Goal: Check status: Check status

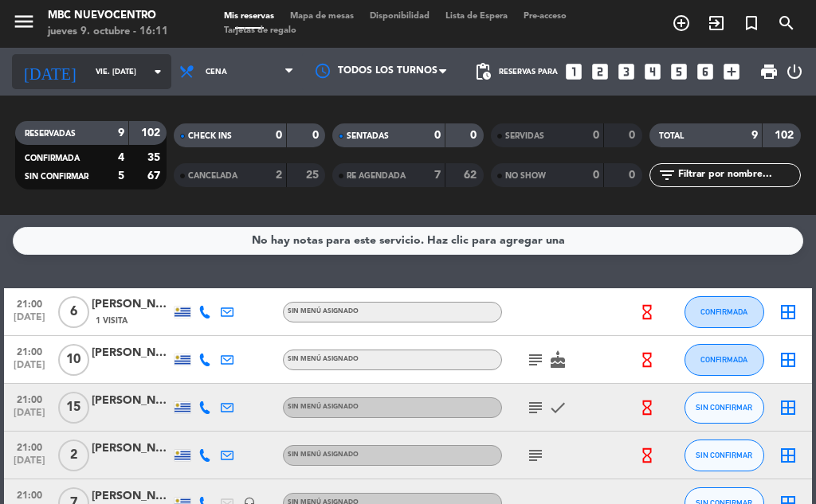
click at [148, 69] on icon "arrow_drop_down" at bounding box center [157, 71] width 19 height 19
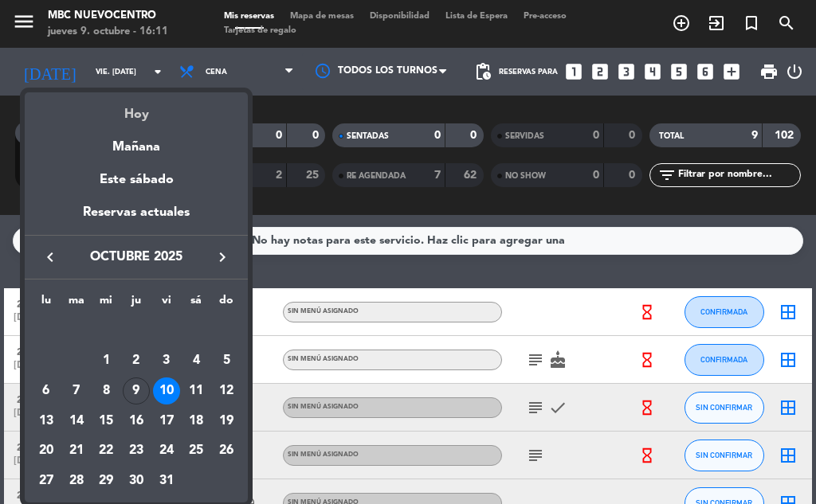
click at [138, 108] on div "Hoy" at bounding box center [136, 108] width 223 height 33
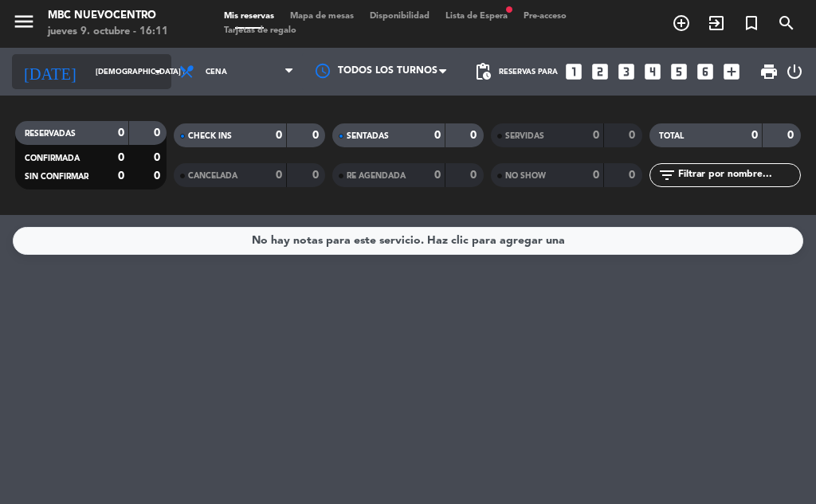
click at [148, 76] on icon "arrow_drop_down" at bounding box center [157, 71] width 19 height 19
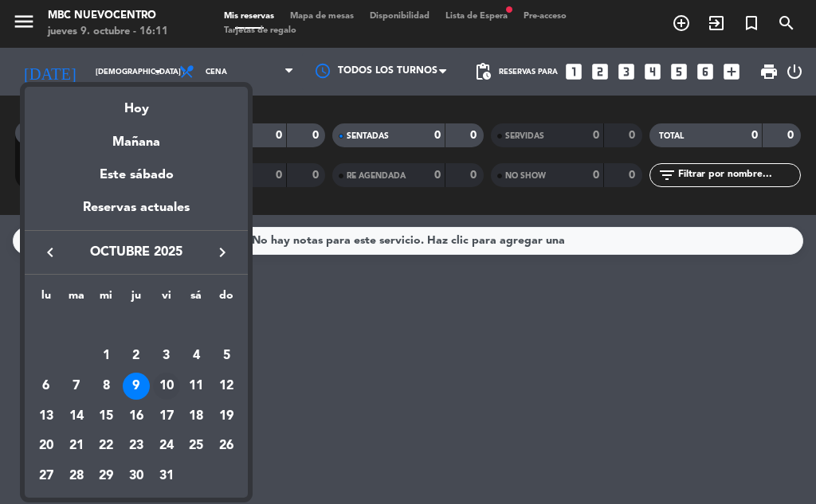
click at [164, 375] on div "10" at bounding box center [166, 386] width 27 height 27
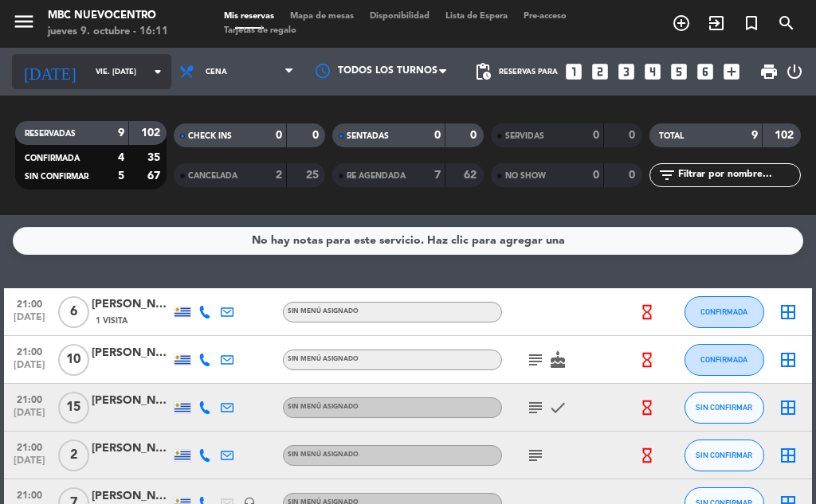
click at [131, 86] on div "[DATE] vie. [DATE] arrow_drop_down" at bounding box center [91, 71] width 159 height 35
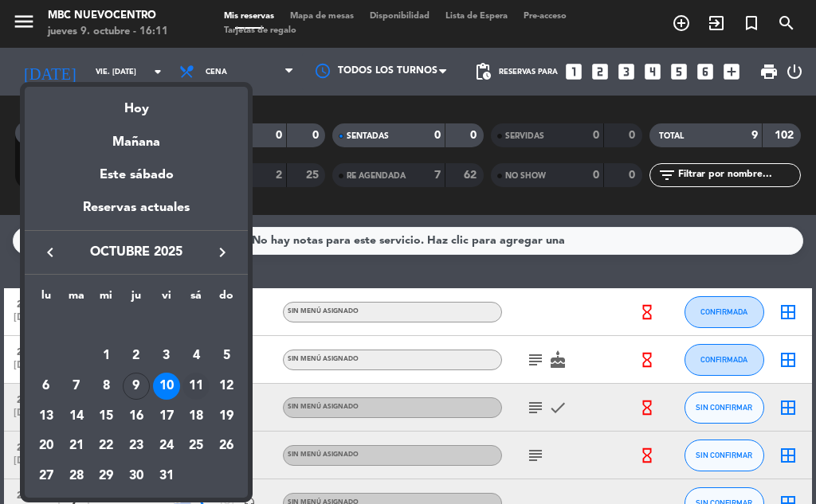
click at [198, 387] on div "11" at bounding box center [196, 386] width 27 height 27
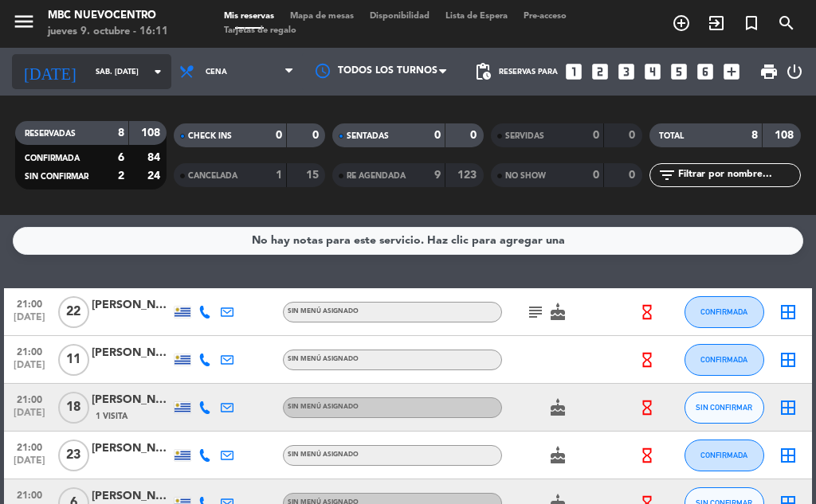
click at [148, 76] on icon "arrow_drop_down" at bounding box center [157, 71] width 19 height 19
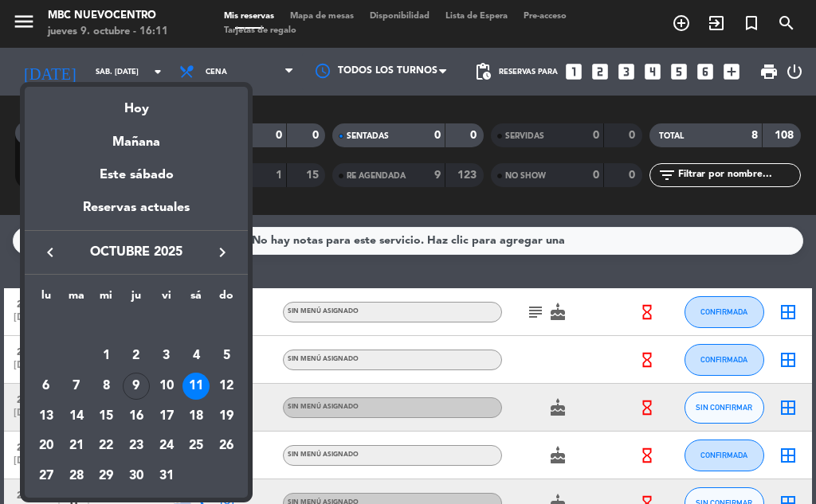
click at [167, 376] on div "10" at bounding box center [166, 386] width 27 height 27
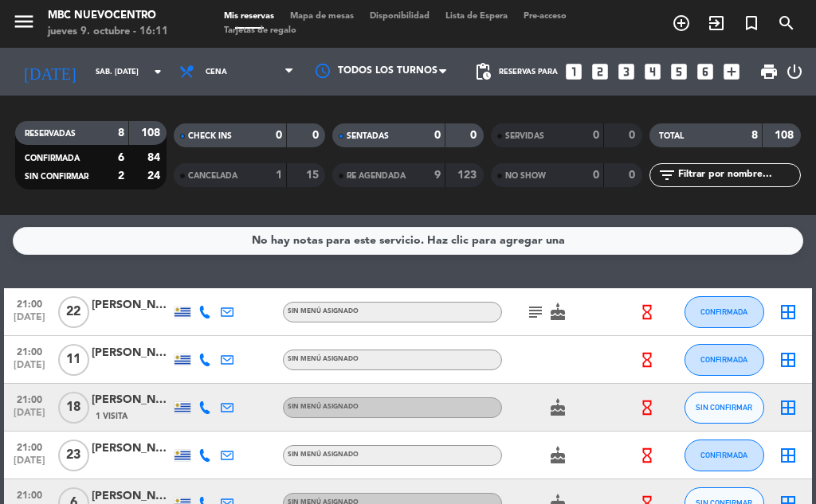
type input "vie. [DATE]"
